Goal: Task Accomplishment & Management: Complete application form

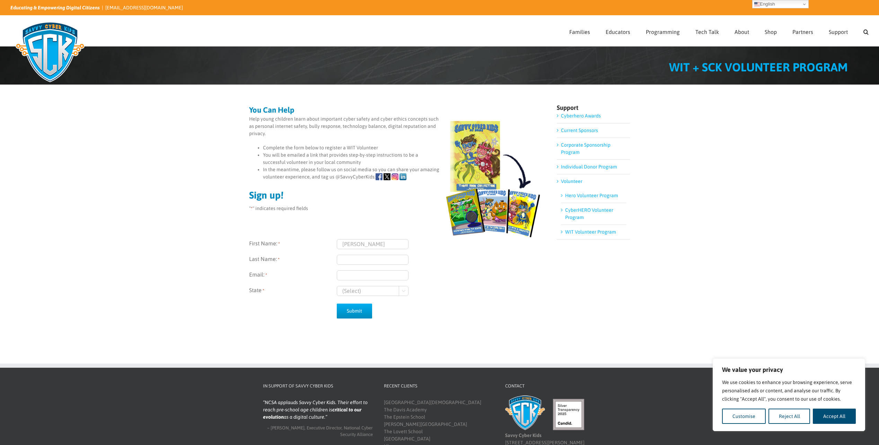
type input "[PERSON_NAME]"
type input "r"
type input "[PERSON_NAME]"
type input "[EMAIL_ADDRESS][DOMAIN_NAME]"
click at [400, 292] on select "(Select) Georgia Wisconsin" at bounding box center [373, 291] width 72 height 10
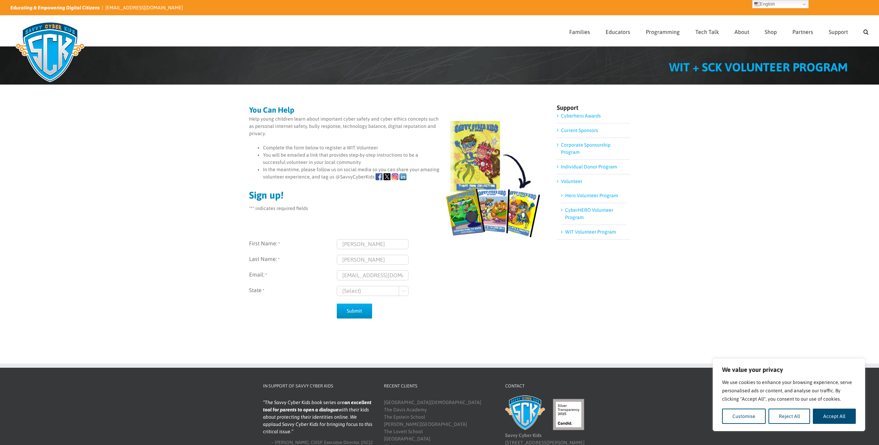
select select "Wisconsin"
click at [337, 286] on select "(Select) Georgia Wisconsin" at bounding box center [373, 291] width 72 height 10
click at [353, 312] on input "Submit" at bounding box center [354, 311] width 35 height 15
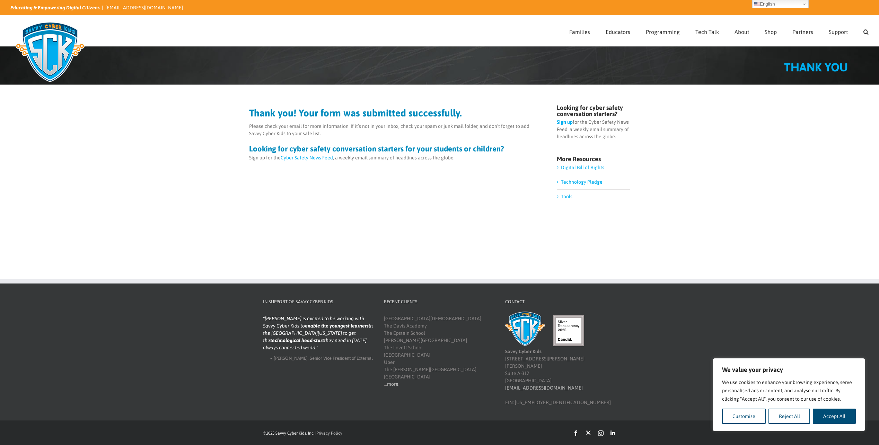
click at [317, 158] on link "Cyber Safety News Feed" at bounding box center [307, 158] width 52 height 6
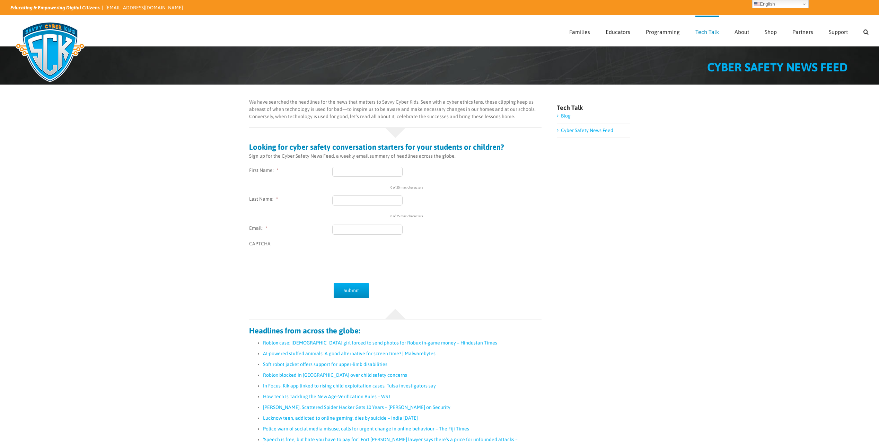
click at [374, 182] on div "0 of 25 max characters" at bounding box center [432, 178] width 201 height 23
click at [372, 172] on input "First Name: *" at bounding box center [367, 172] width 70 height 10
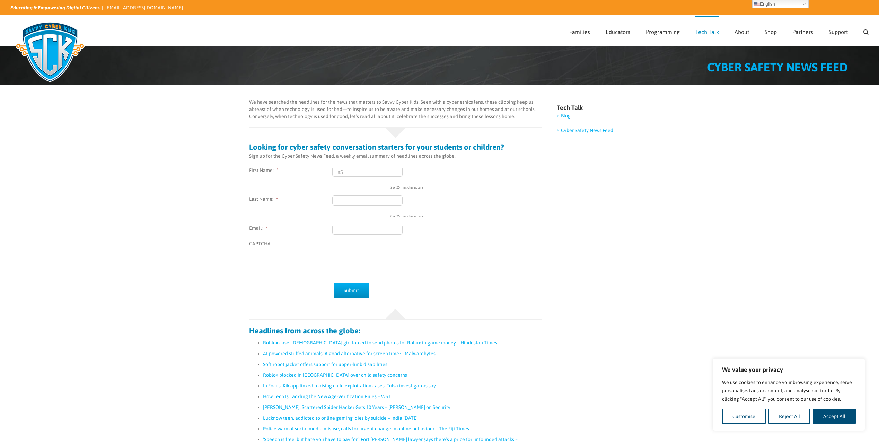
type input "s"
type input "Stefanie"
type input "Reitz"
type input "sreitz@wbmi.com"
click at [351, 292] on input "Submit" at bounding box center [351, 290] width 35 height 15
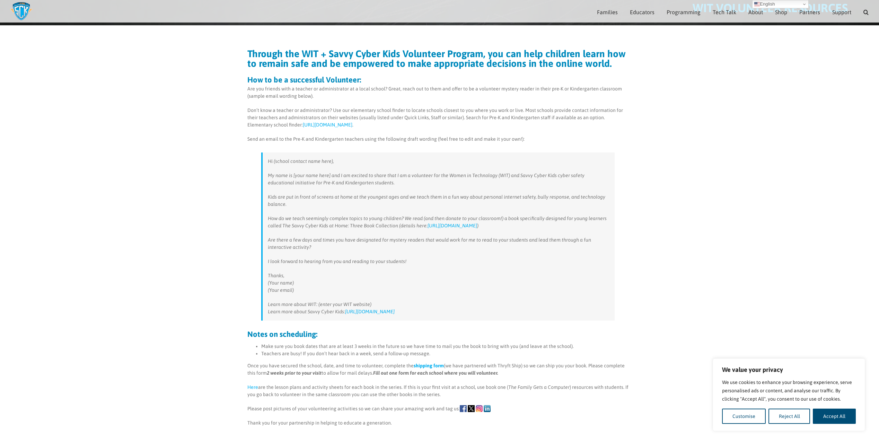
scroll to position [66, 0]
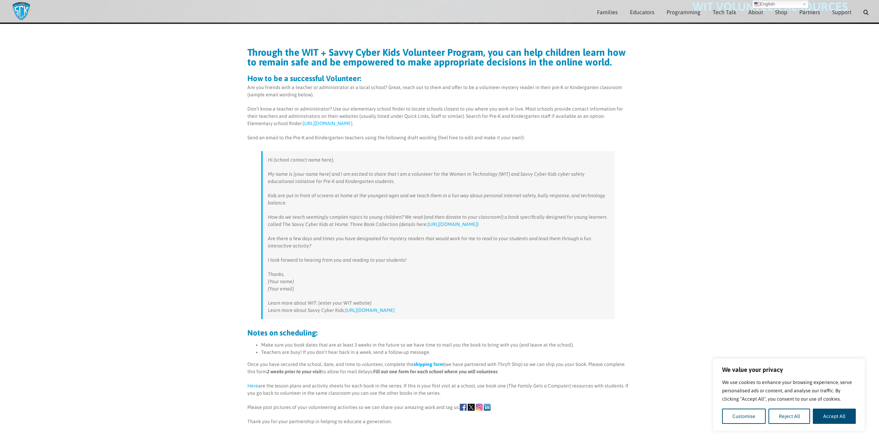
drag, startPoint x: 412, startPoint y: 310, endPoint x: 267, endPoint y: 160, distance: 208.8
click at [267, 160] on blockquote "Hi (school contact name here), My name is [your name here] and I am excited to …" at bounding box center [437, 235] width 353 height 168
copy blockquote "Hi (school contact name here), My name is [your name here] and I am excited to …"
click at [415, 281] on p "Thanks, (Your name) (Your email)" at bounding box center [439, 282] width 342 height 22
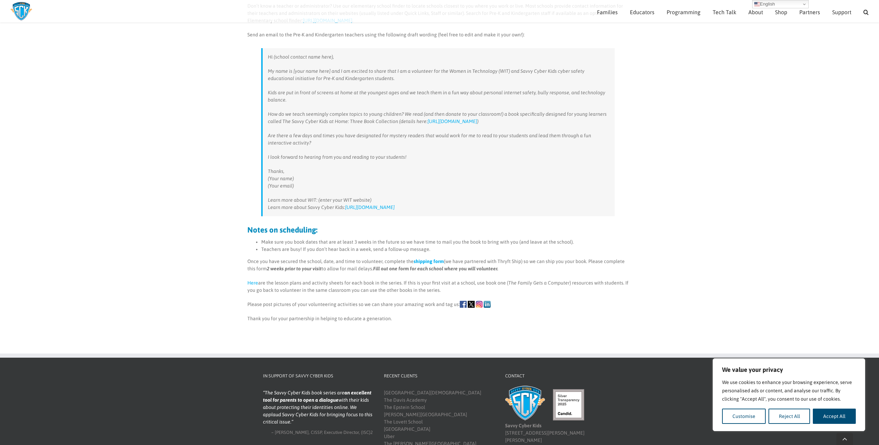
scroll to position [170, 0]
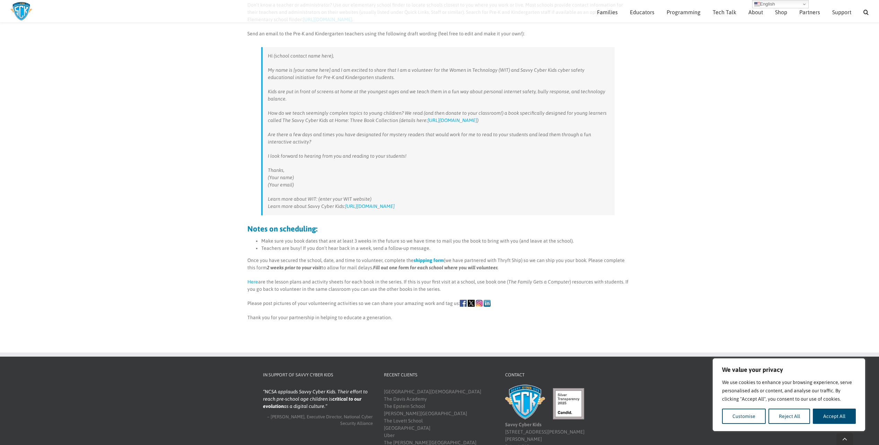
click at [251, 282] on link "Here" at bounding box center [252, 282] width 11 height 6
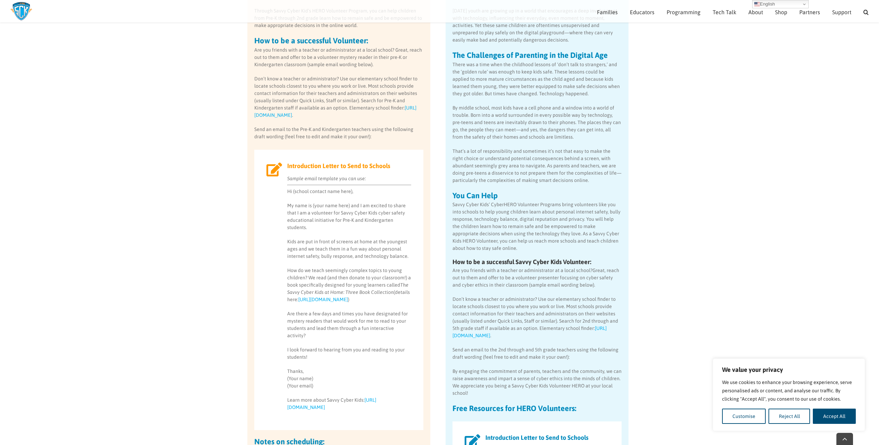
scroll to position [170, 0]
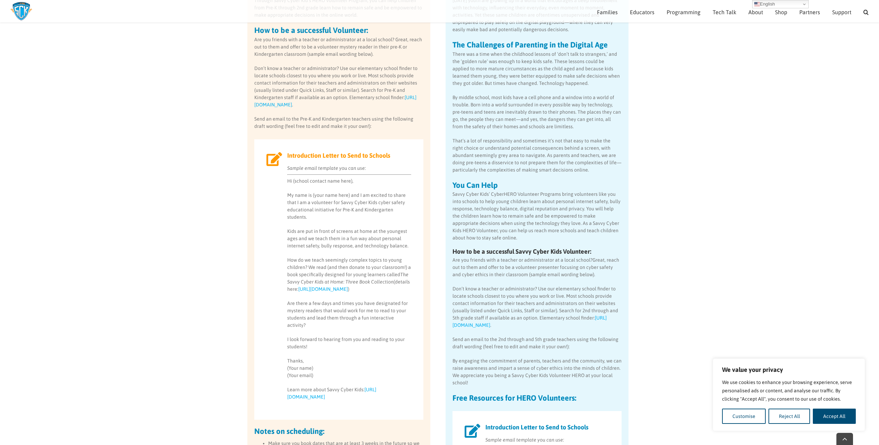
drag, startPoint x: 365, startPoint y: 383, endPoint x: 284, endPoint y: 176, distance: 221.8
click at [284, 176] on div "Sample email template you can use: Hi (school contact name here), My name is (y…" at bounding box center [338, 283] width 145 height 236
copy div "Hi (school contact name here), My name is (your name here) and I am excited to …"
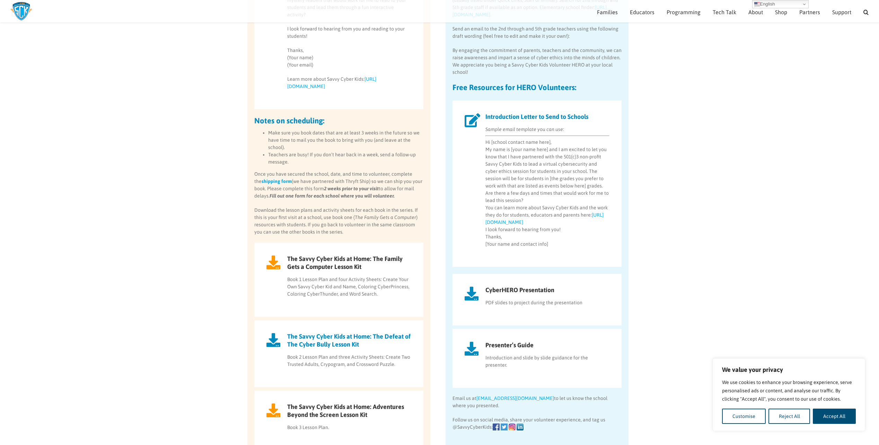
scroll to position [447, 0]
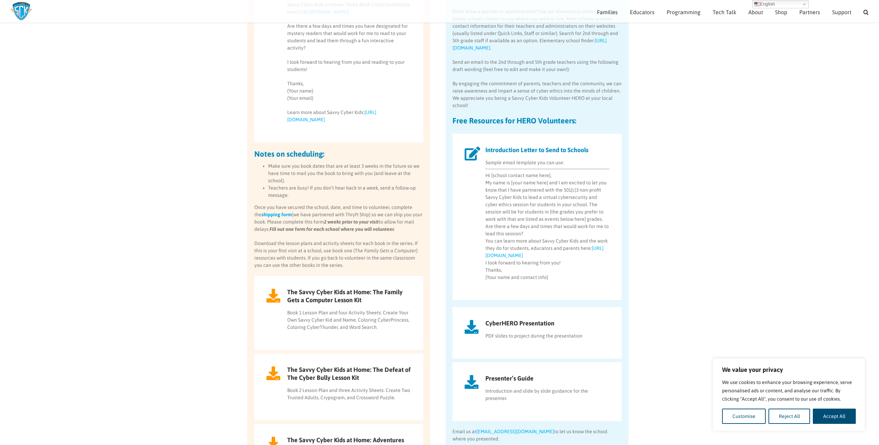
click at [277, 212] on strong "shipping form" at bounding box center [277, 215] width 30 height 6
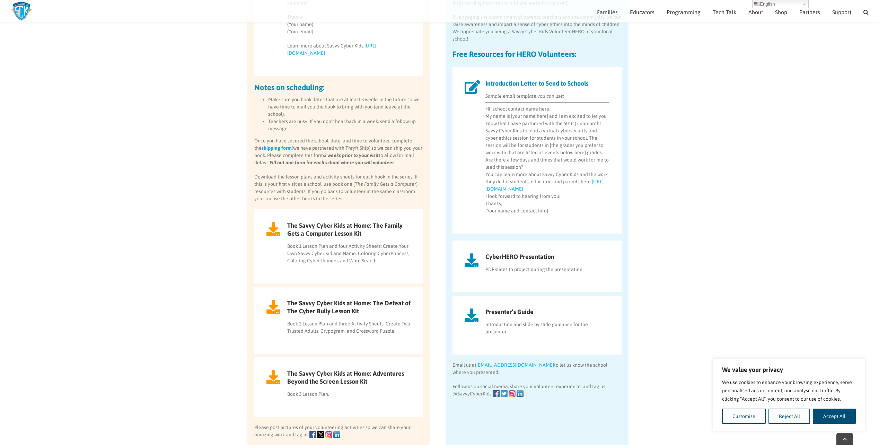
scroll to position [517, 0]
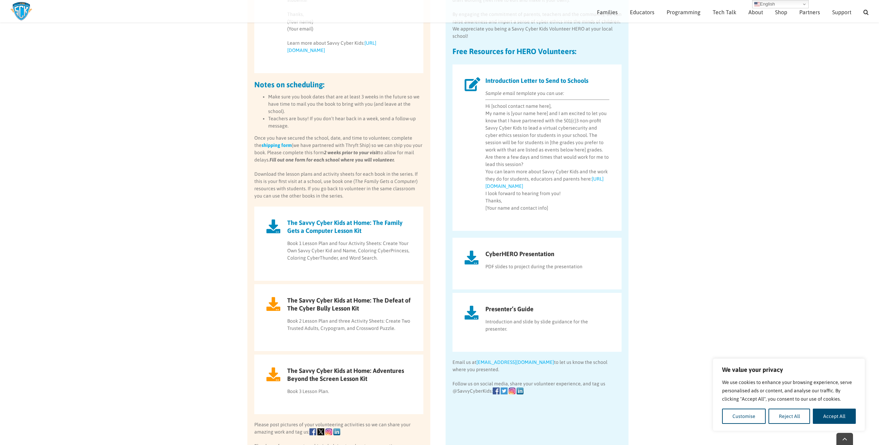
click at [325, 219] on h2 "The Savvy Cyber Kids at Home: The Family Gets a Computer Lesson Kit" at bounding box center [338, 227] width 145 height 16
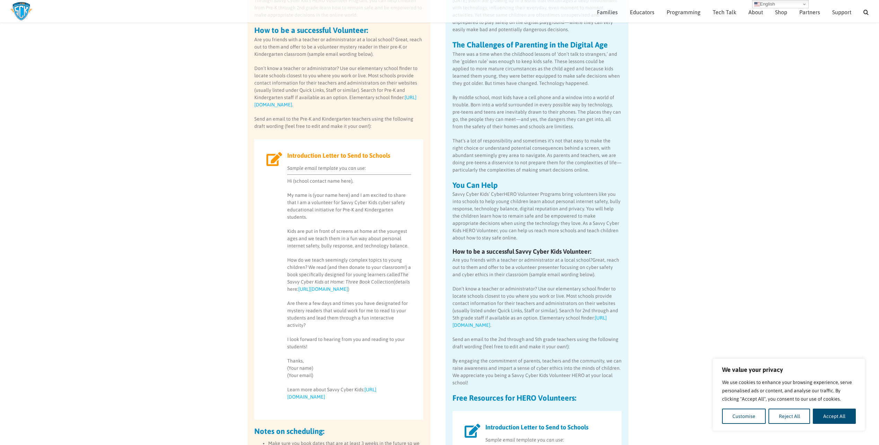
scroll to position [0, 0]
